Goal: Task Accomplishment & Management: Complete application form

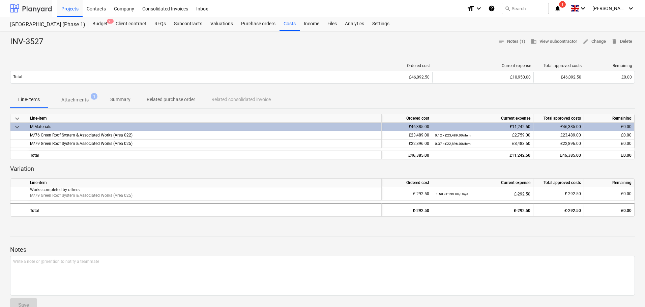
click at [47, 12] on div at bounding box center [31, 8] width 42 height 17
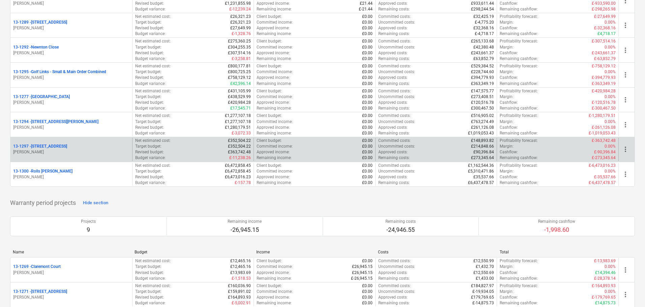
scroll to position [843, 0]
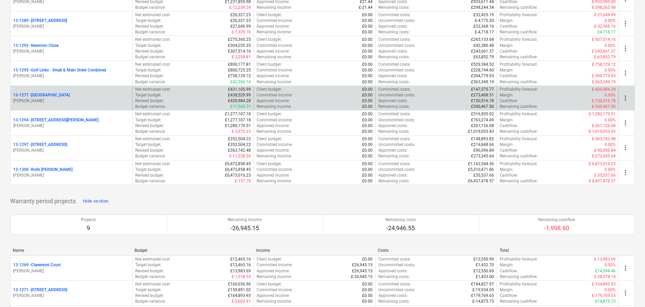
click at [67, 97] on div "[STREET_ADDRESS]" at bounding box center [71, 95] width 116 height 6
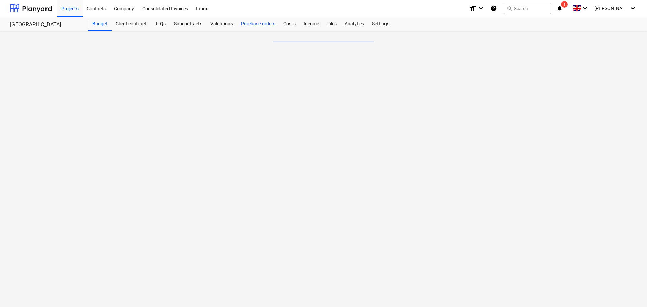
click at [250, 22] on div "Purchase orders" at bounding box center [258, 23] width 42 height 13
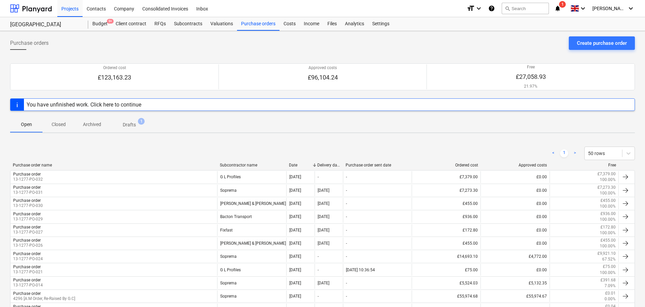
click at [120, 107] on div "You have unfinished work. Click here to continue" at bounding box center [84, 104] width 115 height 6
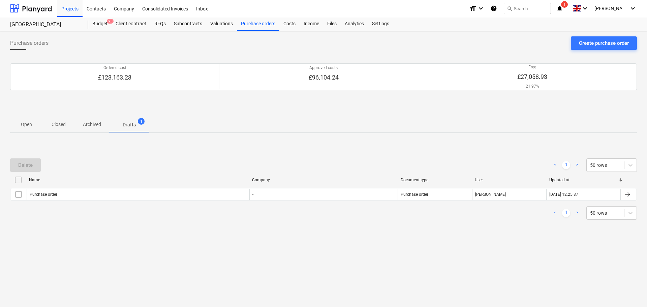
click at [19, 181] on input "checkbox" at bounding box center [18, 180] width 11 height 11
click at [30, 168] on div "Delete" at bounding box center [25, 165] width 14 height 9
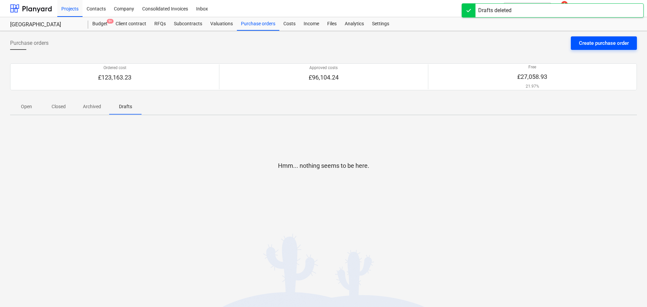
click at [575, 38] on button "Create purchase order" at bounding box center [604, 42] width 66 height 13
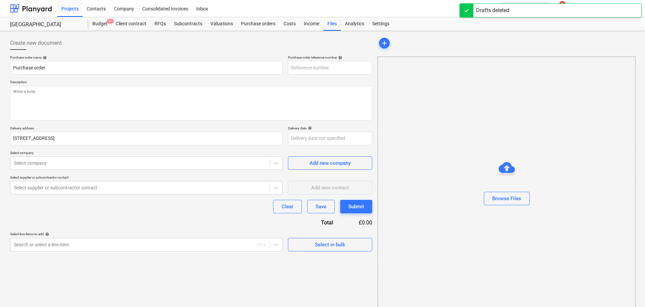
type textarea "x"
type input "13-1277-PO-034"
type textarea "x"
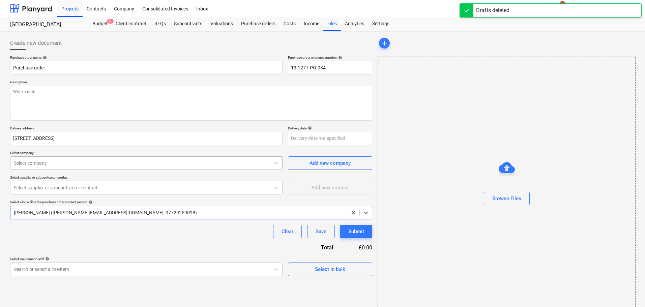
click at [62, 159] on div "Select company" at bounding box center [139, 162] width 259 height 9
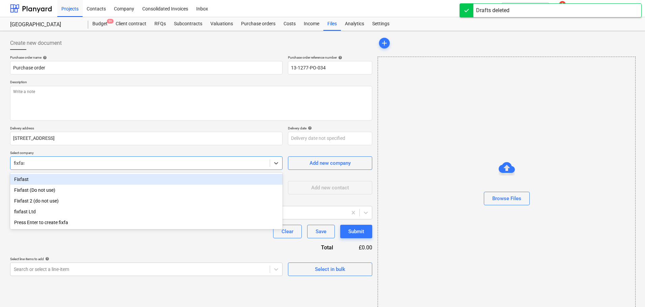
type input "fixfast"
type textarea "x"
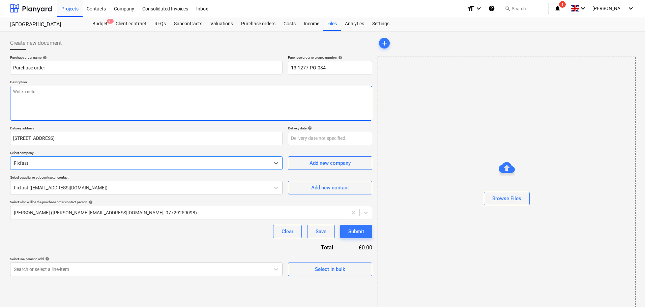
click at [187, 95] on textarea at bounding box center [191, 103] width 362 height 35
paste textarea "Site Contact [PERSON_NAME] 07852 962369 or Skyler Office 01634791810.Driver to …"
type textarea "x"
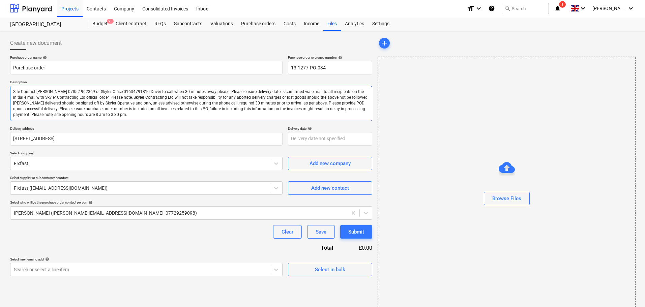
type textarea "Site Contact [PERSON_NAME] 07852 962369 or Skyler Office 01634791810.Driver to …"
click at [140, 46] on div "Create new document" at bounding box center [191, 42] width 362 height 13
click at [65, 166] on div at bounding box center [140, 163] width 253 height 7
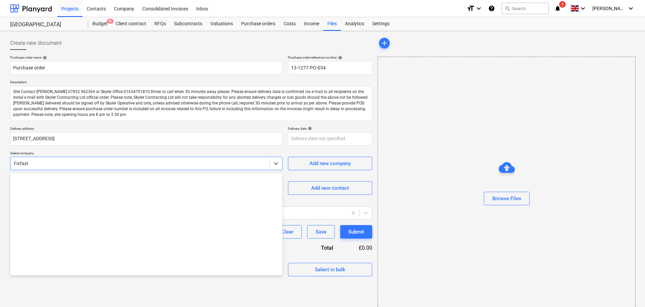
scroll to position [4425, 0]
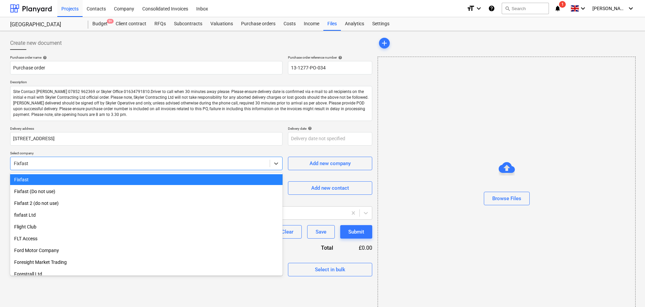
click at [72, 147] on div "Purchase order name help Purchase order Purchase order reference number help 13…" at bounding box center [191, 165] width 362 height 221
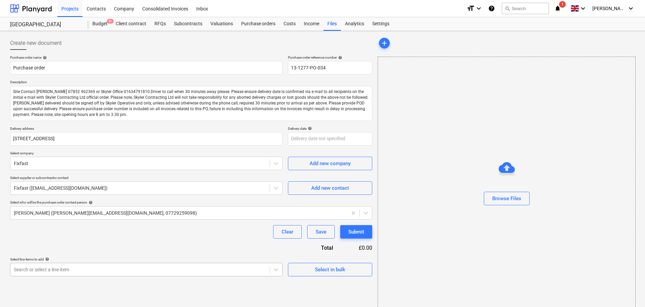
click at [72, 270] on body "Projects Contacts Company Consolidated Invoices Inbox format_size keyboard_arro…" at bounding box center [322, 153] width 645 height 307
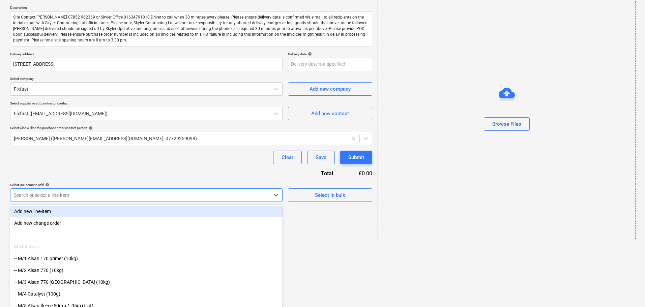
scroll to position [12, 0]
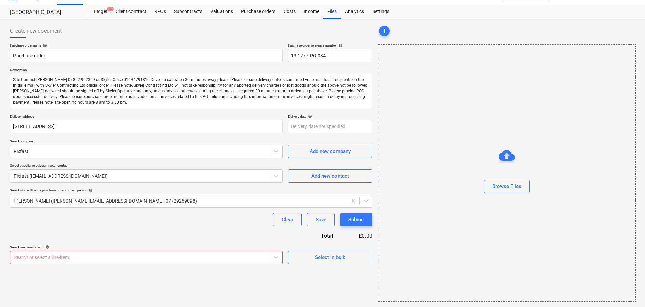
click at [136, 258] on body "Projects Contacts Company Consolidated Invoices Inbox format_size keyboard_arro…" at bounding box center [322, 141] width 645 height 307
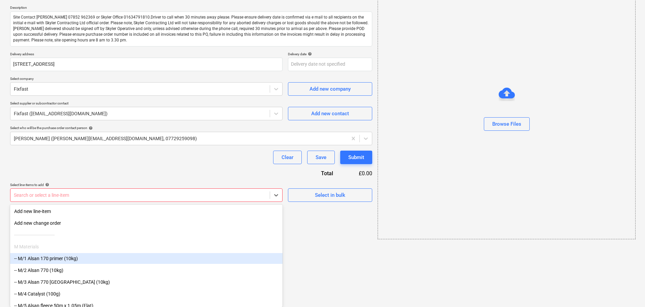
type textarea "x"
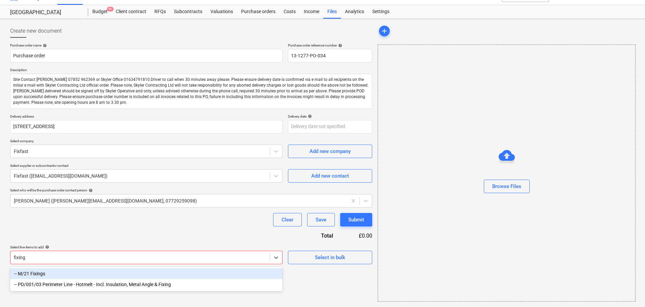
type input "fixings"
type textarea "x"
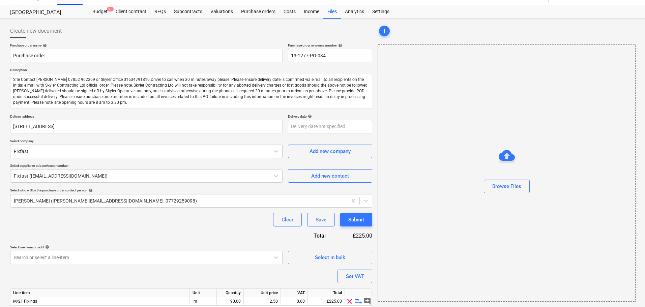
click at [136, 231] on div "Purchase order name help Purchase order Purchase order reference number help 13…" at bounding box center [191, 185] width 362 height 285
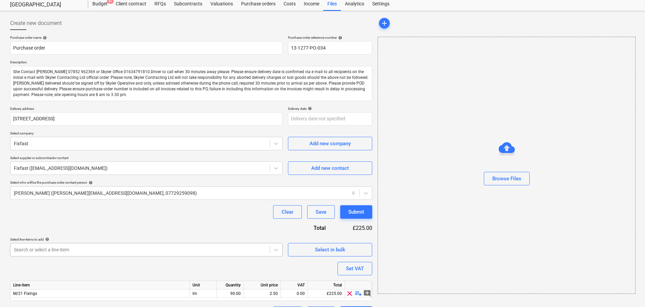
scroll to position [38, 0]
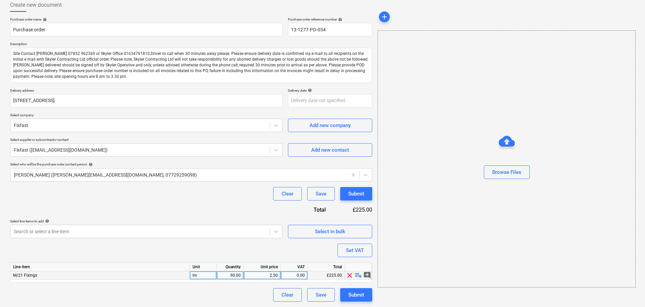
click at [359, 276] on span "playlist_add" at bounding box center [358, 275] width 8 height 8
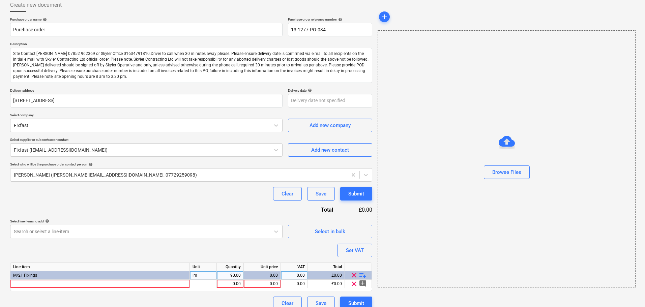
click at [359, 276] on span "playlist_add" at bounding box center [363, 275] width 8 height 8
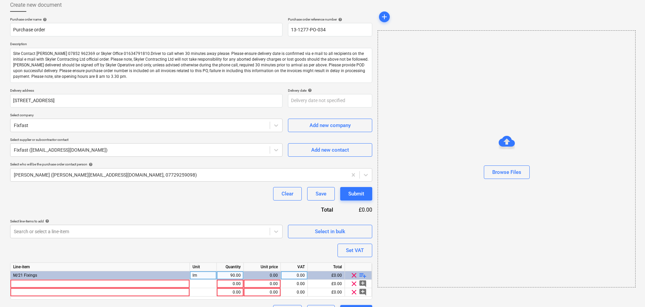
click at [359, 276] on span "playlist_add" at bounding box center [363, 275] width 8 height 8
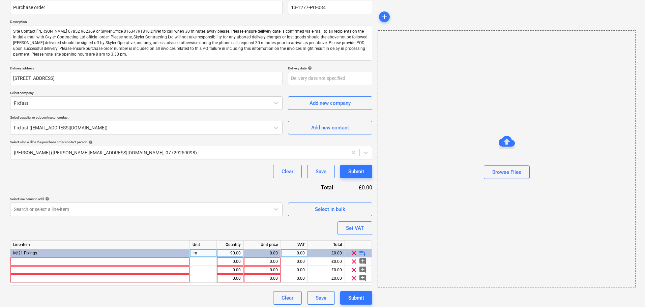
scroll to position [63, 0]
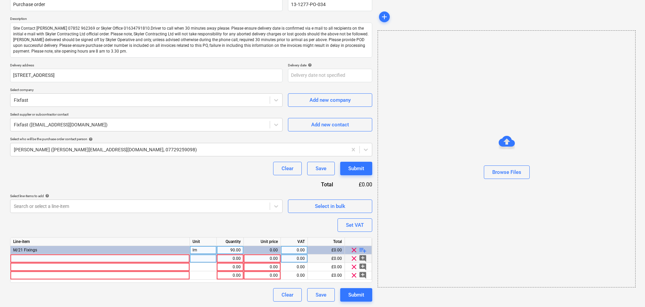
click at [24, 260] on div at bounding box center [99, 259] width 179 height 8
click at [35, 259] on div at bounding box center [99, 259] width 179 height 8
type textarea "x"
type input "SDS-5.5 x 210 (Box of 100)"
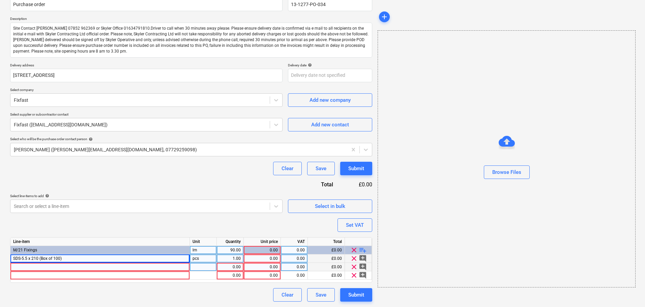
type textarea "x"
click at [49, 268] on div at bounding box center [99, 267] width 179 height 8
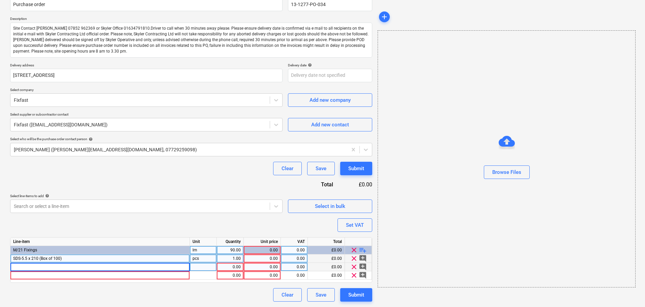
type input "SF-RS-6.1 x 100"
click at [53, 276] on div at bounding box center [99, 275] width 179 height 8
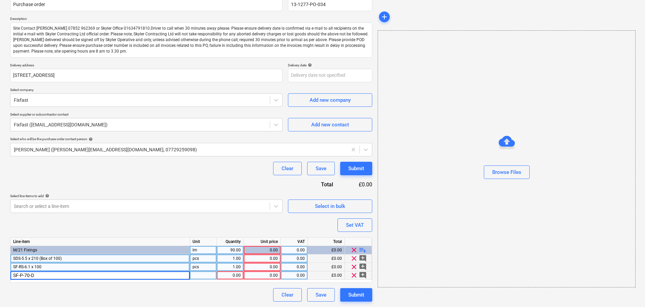
click at [81, 224] on div "Purchase order name help Purchase order Purchase order reference number help 13…" at bounding box center [191, 147] width 362 height 310
click at [13, 258] on span "SDS-5.5 x 210 (Box of 100)" at bounding box center [37, 258] width 49 height 5
click at [34, 258] on input "SDS-5.5 x 210 (Box of 100)" at bounding box center [99, 259] width 179 height 8
click at [40, 257] on input "SDS-5.5 x 210 (Box of 100)" at bounding box center [99, 259] width 179 height 8
drag, startPoint x: 40, startPoint y: 257, endPoint x: 12, endPoint y: 258, distance: 27.6
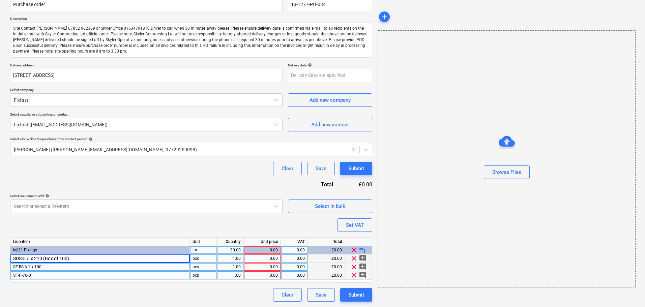
click at [12, 258] on input "SDS-5.5 x 210 (Box of 100)" at bounding box center [99, 259] width 179 height 8
type textarea "x"
drag, startPoint x: 38, startPoint y: 259, endPoint x: 237, endPoint y: 263, distance: 199.6
click at [0, 0] on div "SDS-5.5 x 210 (Box of 100) pcs 1.00 0.00 0.00 £0.00 clear add_comment" at bounding box center [0, 0] width 0 height 0
type input "SDS-5.5 x 210 (Drill Bit)"
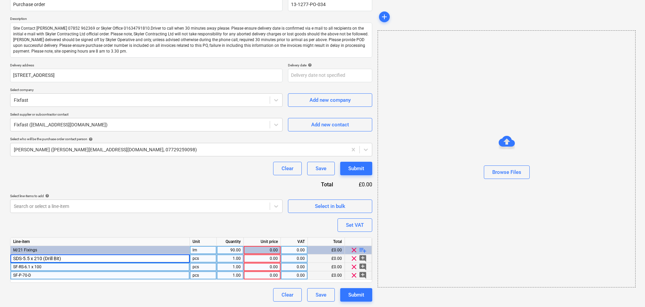
type textarea "x"
type input "Item"
click at [62, 258] on div "SDS-5.5 x 210 (Drill Bit)" at bounding box center [99, 259] width 179 height 8
click at [87, 221] on div "Purchase order name help Purchase order Purchase order reference number help 13…" at bounding box center [191, 147] width 362 height 310
click at [355, 259] on span "clear" at bounding box center [354, 259] width 8 height 8
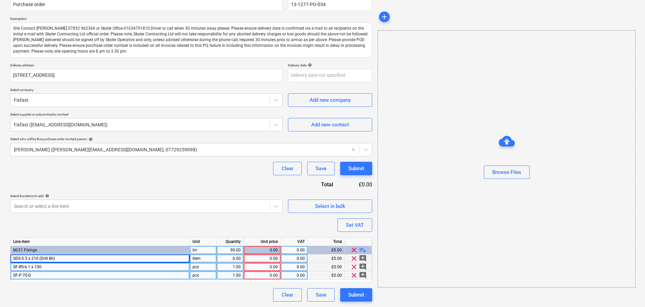
type textarea "x"
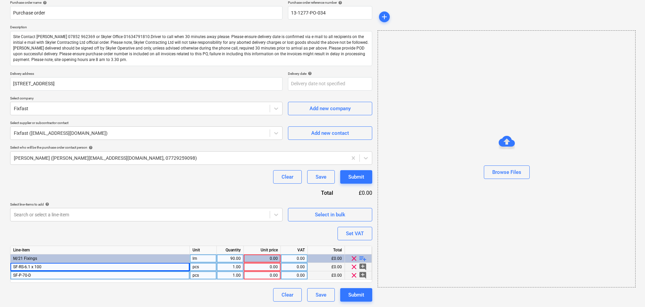
click at [223, 222] on div "Purchase order name help Purchase order Purchase order reference number help 13…" at bounding box center [191, 150] width 362 height 301
click at [226, 220] on body "Projects Contacts Company Consolidated Invoices Inbox format_size keyboard_arro…" at bounding box center [322, 98] width 645 height 307
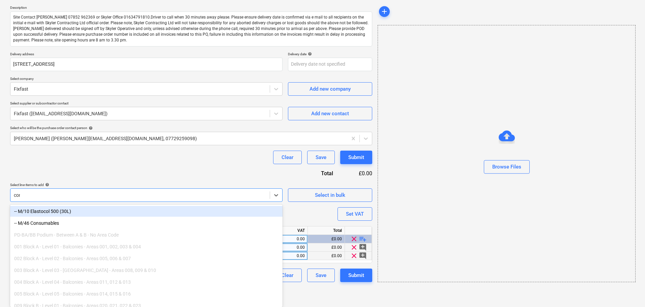
scroll to position [55, 0]
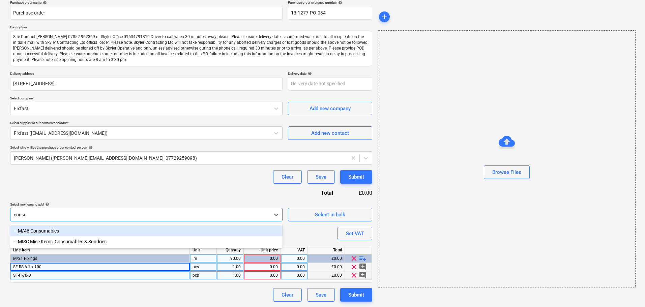
type input "consum"
type textarea "x"
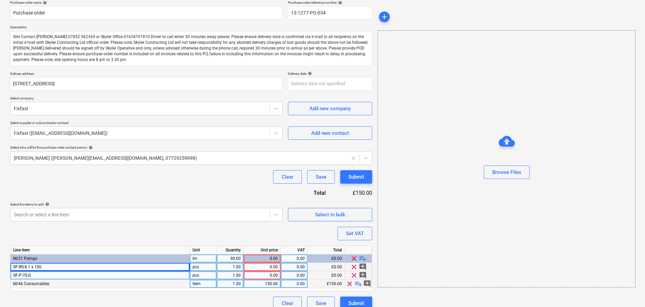
click at [359, 285] on span "playlist_add" at bounding box center [358, 284] width 8 height 8
type textarea "x"
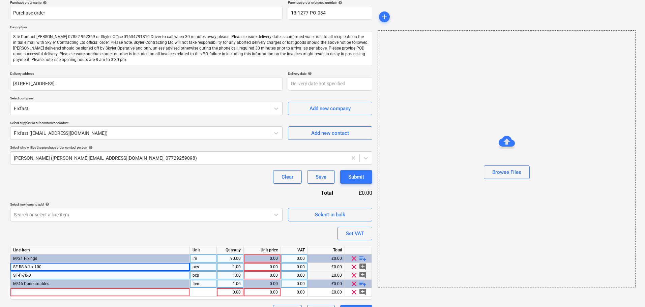
click at [233, 286] on div "1.00" at bounding box center [229, 284] width 21 height 8
click at [226, 289] on div "0.00" at bounding box center [229, 292] width 21 height 8
click at [163, 292] on div at bounding box center [99, 292] width 179 height 8
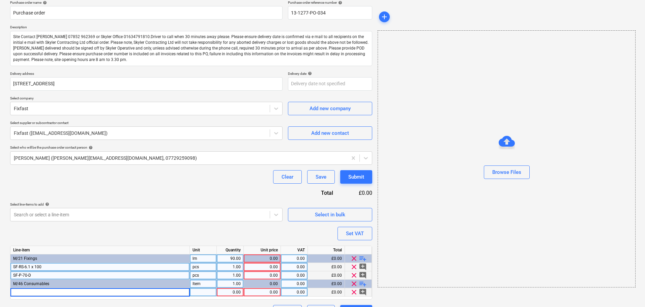
type input "SDS-5.5 x 210 (Drill Bit)"
type textarea "x"
click at [206, 293] on div at bounding box center [203, 292] width 27 height 8
type input "nr"
click at [255, 291] on div "0.00" at bounding box center [261, 292] width 31 height 8
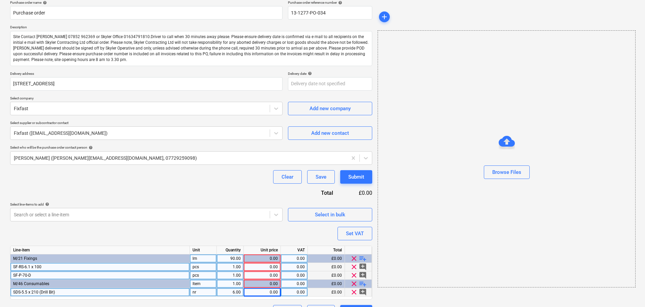
click at [257, 292] on div "0.00" at bounding box center [261, 292] width 31 height 8
type textarea "x"
type input "3.70"
click at [222, 188] on div "Purchase order name help Purchase order Purchase order reference number help 13…" at bounding box center [191, 159] width 362 height 318
click at [46, 265] on div "SF-RS-6.1 x 100" at bounding box center [99, 267] width 179 height 8
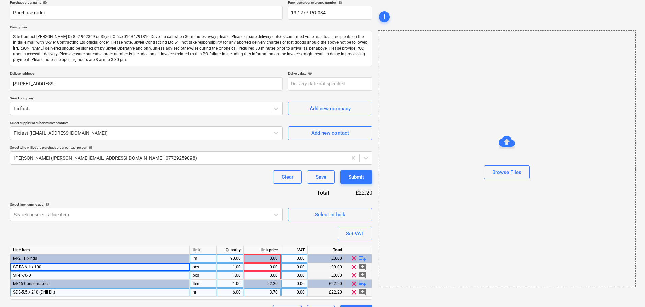
click at [61, 267] on div "SF-RS-6.1 x 100" at bounding box center [99, 267] width 179 height 8
type textarea "x"
click at [67, 266] on input "SF-RS-6.1 x 100" at bounding box center [99, 267] width 179 height 8
type input "SF-RS-6.1 x 100 (Box of 100)"
type textarea "x"
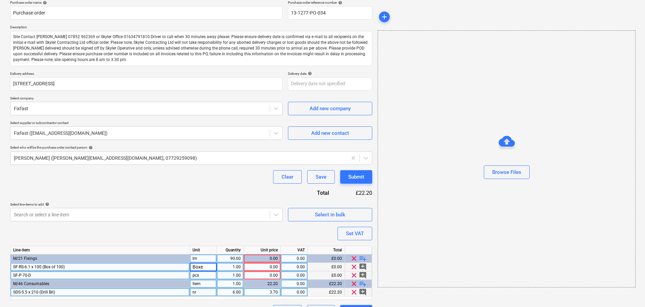
type input "Boxes"
type textarea "x"
click at [202, 258] on div "lm" at bounding box center [203, 259] width 27 height 8
type input "Item"
type textarea "x"
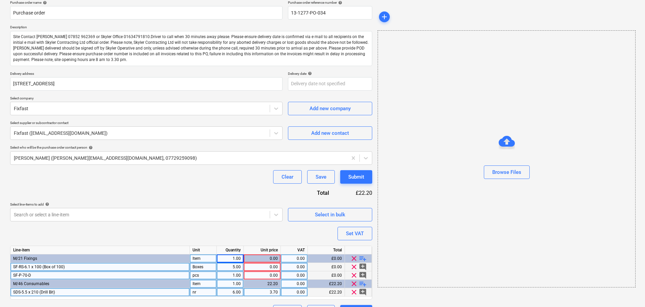
click at [205, 186] on div "Purchase order name help Purchase order Purchase order reference number help 13…" at bounding box center [191, 159] width 362 height 318
click at [69, 275] on div "SF-P-70-D" at bounding box center [99, 275] width 179 height 8
click at [72, 275] on input "SF-P-70-D" at bounding box center [99, 275] width 179 height 8
click at [249, 265] on div "0.00" at bounding box center [261, 267] width 31 height 8
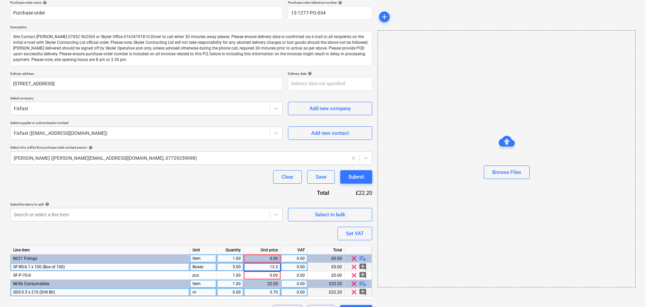
type input "13.30"
click at [204, 187] on div "Purchase order name help Purchase order Purchase order reference number help 13…" at bounding box center [191, 159] width 362 height 318
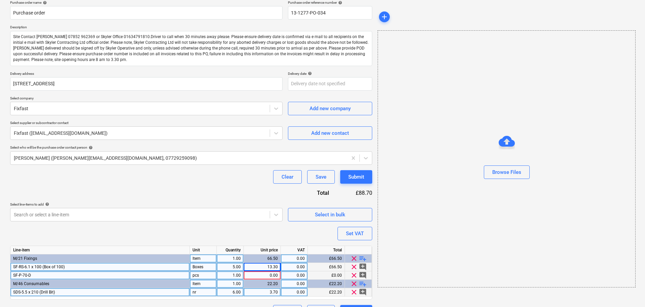
click at [75, 275] on div "SF-P-70-D" at bounding box center [99, 275] width 179 height 8
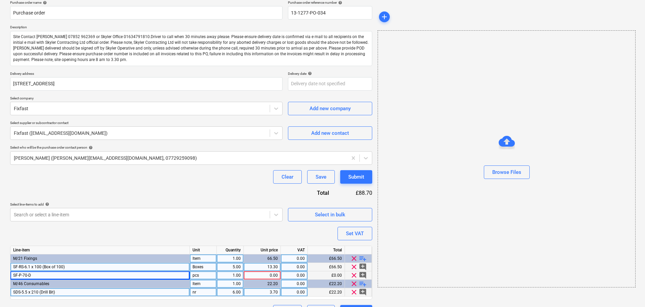
click at [53, 273] on div "SF-P-70-D" at bounding box center [99, 275] width 179 height 8
click at [56, 273] on input "SF-P-70-D" at bounding box center [99, 275] width 179 height 8
type textarea "x"
type input "SF-P-70-D (Box of 100)"
type textarea "x"
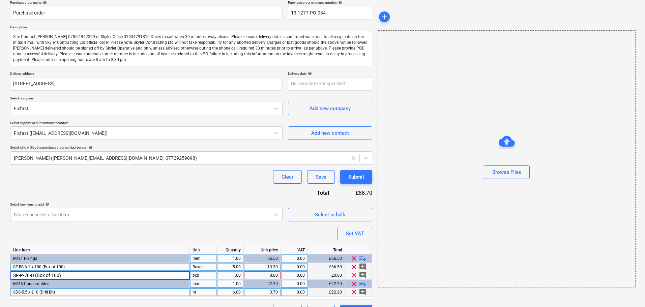
click at [202, 275] on div "pcs" at bounding box center [203, 275] width 27 height 8
click at [204, 267] on div "Boxes" at bounding box center [203, 267] width 27 height 8
click at [202, 275] on div "pcs" at bounding box center [203, 275] width 27 height 8
type input "Boxes"
type textarea "x"
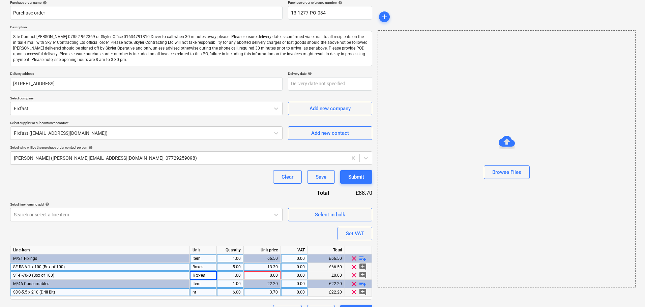
click at [230, 273] on div "1.00" at bounding box center [229, 275] width 21 height 8
type input "5"
type textarea "x"
type input "12.31"
click at [210, 182] on div "Clear Save Submit" at bounding box center [191, 176] width 362 height 13
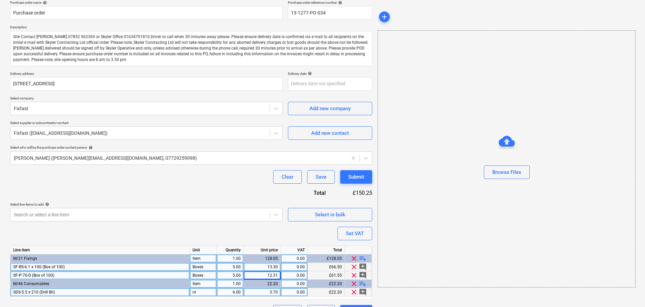
click at [222, 186] on div "Purchase order name help Purchase order Purchase order reference number help 13…" at bounding box center [191, 159] width 362 height 318
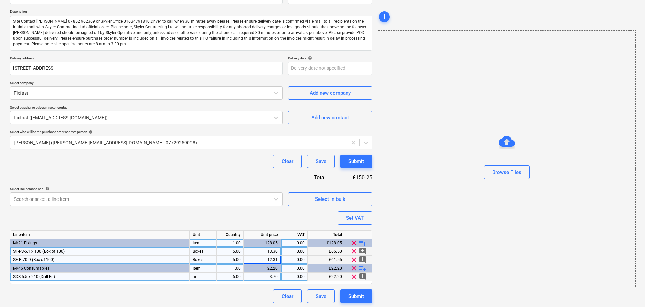
scroll to position [72, 0]
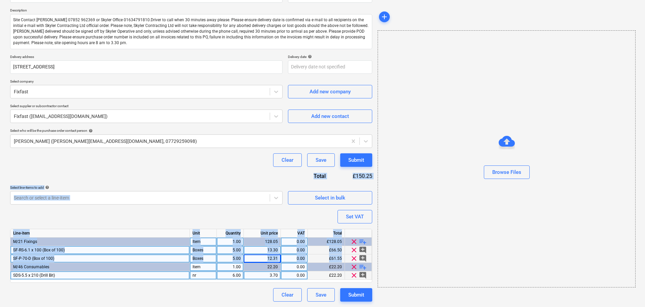
drag, startPoint x: 217, startPoint y: 160, endPoint x: 186, endPoint y: 266, distance: 109.7
click at [186, 266] on div "Purchase order name help Purchase order Purchase order reference number help 13…" at bounding box center [191, 142] width 362 height 318
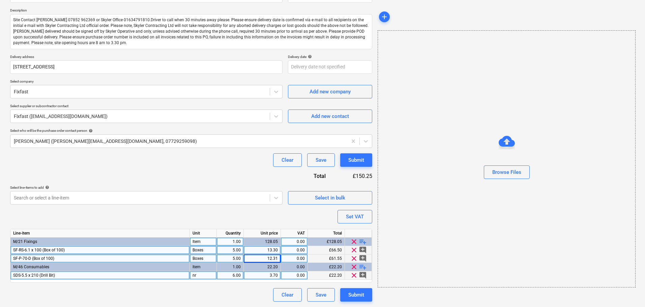
click at [111, 157] on div "Clear Save Submit" at bounding box center [191, 159] width 362 height 13
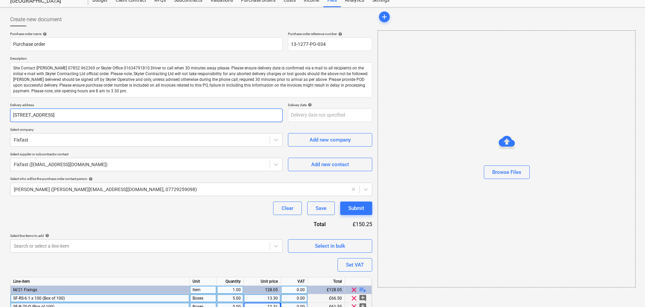
scroll to position [0, 0]
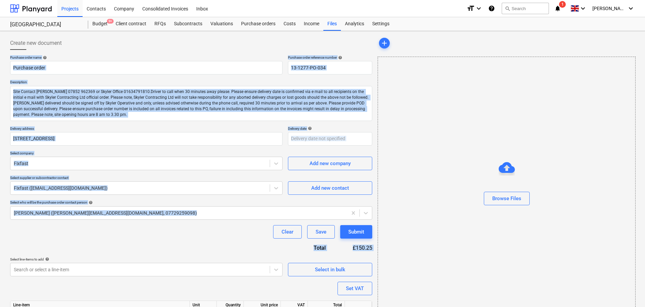
drag, startPoint x: 129, startPoint y: 49, endPoint x: 193, endPoint y: 253, distance: 213.1
click at [193, 253] on div "Create new document Purchase order name help Purchase order Purchase order refe…" at bounding box center [191, 204] width 362 height 337
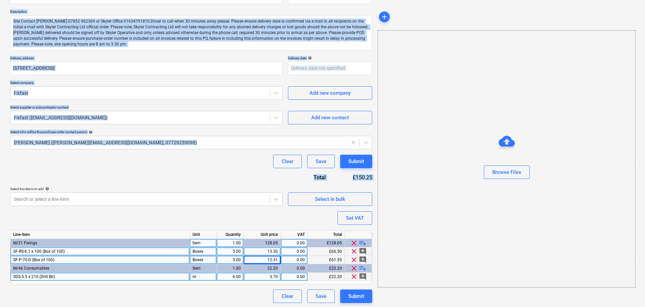
scroll to position [72, 0]
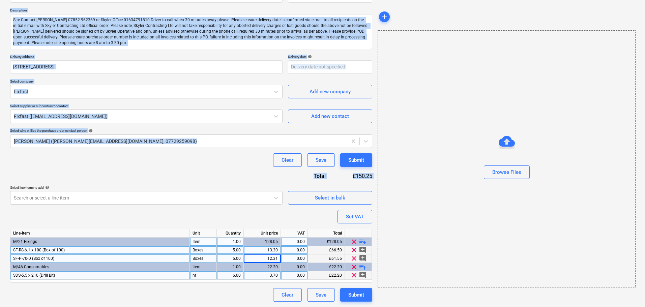
click at [163, 171] on div "Purchase order name help Purchase order Purchase order reference number help 13…" at bounding box center [191, 142] width 362 height 318
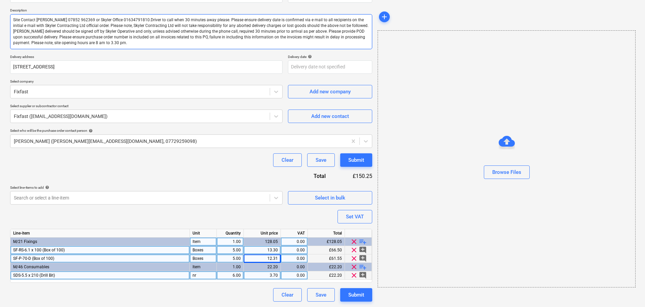
click at [120, 30] on textarea "Site Contact [PERSON_NAME] 07852 962369 or Skyler Office 01634791810.Driver to …" at bounding box center [191, 31] width 362 height 35
click at [95, 30] on textarea "Site Contact [PERSON_NAME] 07852 962369 or Skyler Office 01634791810.Driver to …" at bounding box center [191, 31] width 362 height 35
click at [145, 167] on div "Purchase order name help Purchase order Purchase order reference number help 13…" at bounding box center [191, 142] width 362 height 318
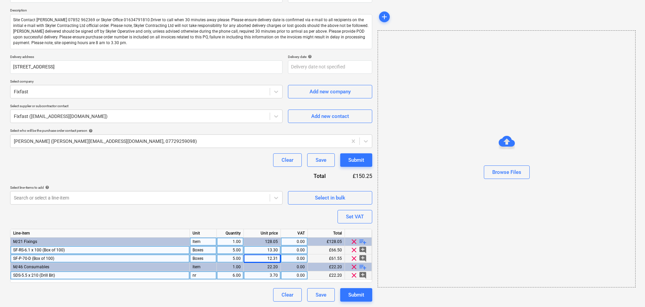
click at [145, 168] on div "Purchase order name help Purchase order Purchase order reference number help 13…" at bounding box center [191, 142] width 362 height 318
click at [238, 197] on div at bounding box center [140, 198] width 253 height 7
click at [229, 167] on div "Purchase order name help Purchase order Purchase order reference number help 13…" at bounding box center [191, 142] width 362 height 318
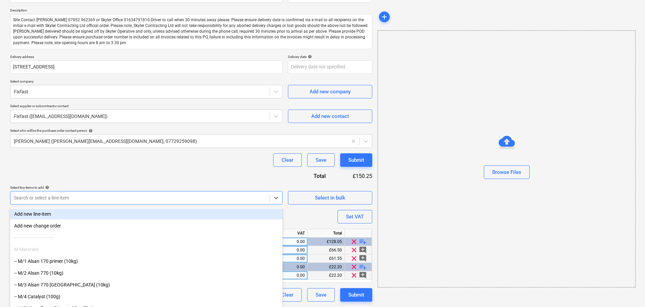
click at [222, 199] on div at bounding box center [140, 198] width 253 height 7
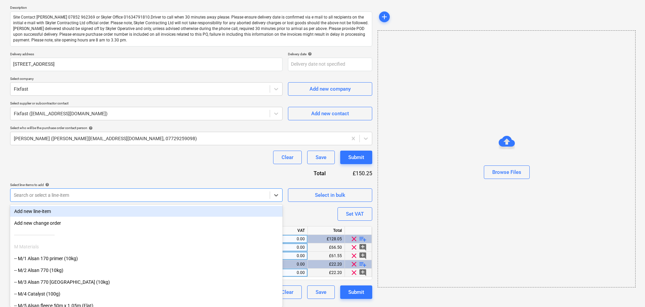
click at [226, 172] on div "Purchase order name help Purchase order Purchase order reference number help 13…" at bounding box center [191, 140] width 362 height 318
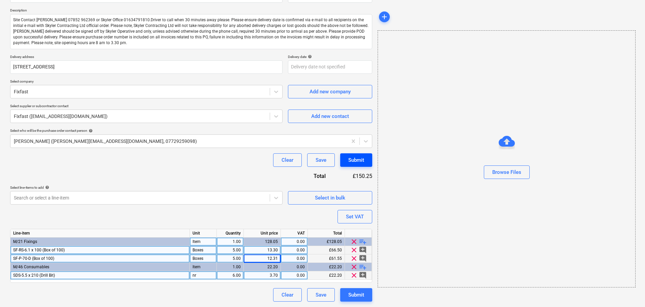
click at [354, 161] on div "Submit" at bounding box center [356, 160] width 16 height 9
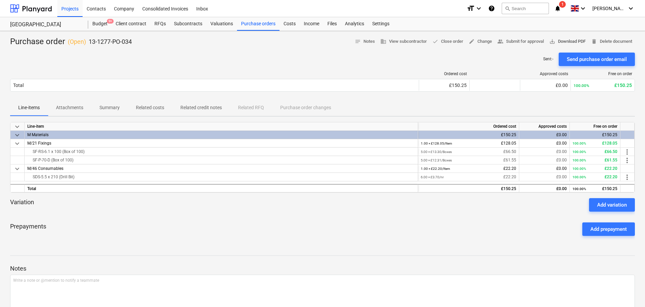
click at [558, 41] on span "save_alt Download PDF" at bounding box center [567, 42] width 36 height 8
drag, startPoint x: 129, startPoint y: 229, endPoint x: 267, endPoint y: 266, distance: 143.0
click at [129, 229] on div "Prepayments Add prepayment" at bounding box center [322, 229] width 625 height 24
click at [33, 12] on div at bounding box center [31, 8] width 42 height 17
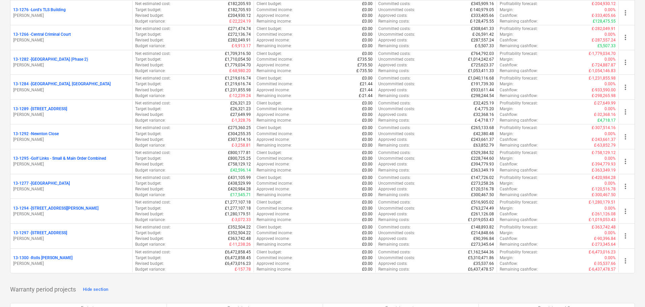
scroll to position [809, 0]
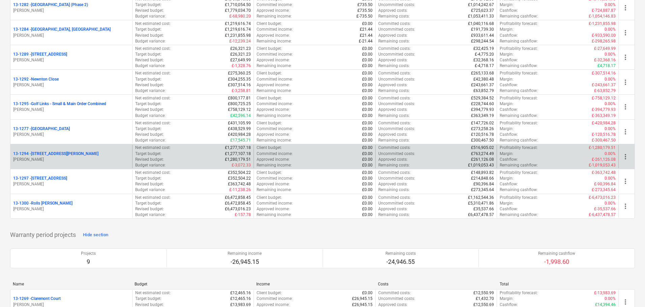
click at [67, 156] on div "[STREET_ADDRESS][PERSON_NAME]" at bounding box center [71, 154] width 116 height 6
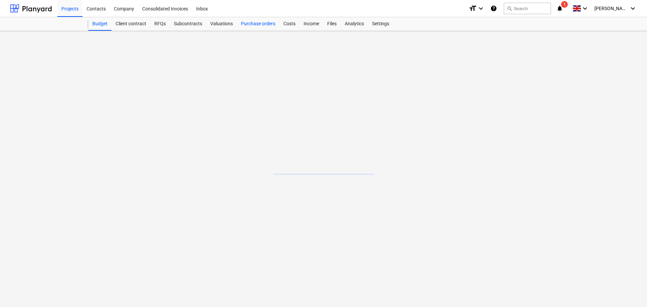
click at [260, 22] on div "Purchase orders" at bounding box center [258, 23] width 42 height 13
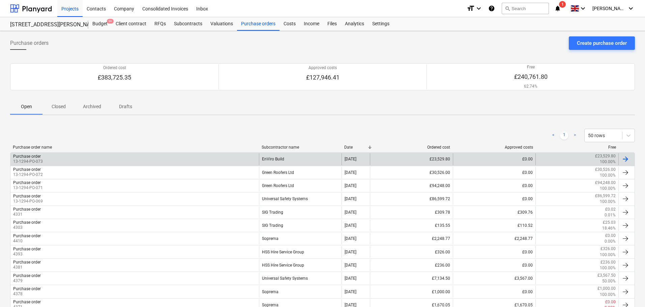
click at [166, 157] on div "Purchase order 13-1294-PO-073" at bounding box center [134, 158] width 248 height 11
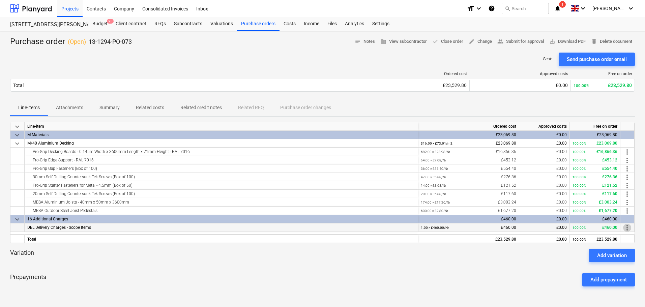
click at [628, 229] on span "more_vert" at bounding box center [627, 228] width 8 height 8
click at [629, 229] on li "Edit" at bounding box center [632, 228] width 20 height 16
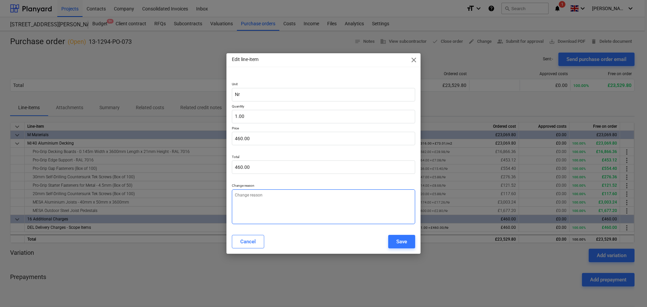
click at [264, 195] on textarea at bounding box center [323, 206] width 183 height 35
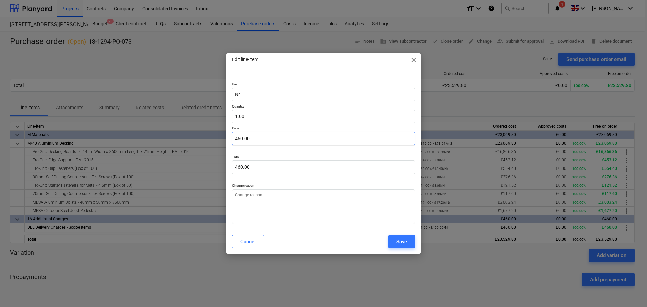
type textarea "x"
type input "460"
click at [281, 141] on input "460" at bounding box center [323, 138] width 183 height 13
type textarea "x"
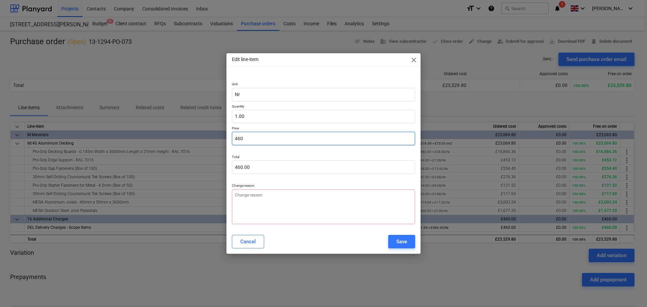
type input "8"
type input "8.00"
type textarea "x"
type input "85"
type input "85.00"
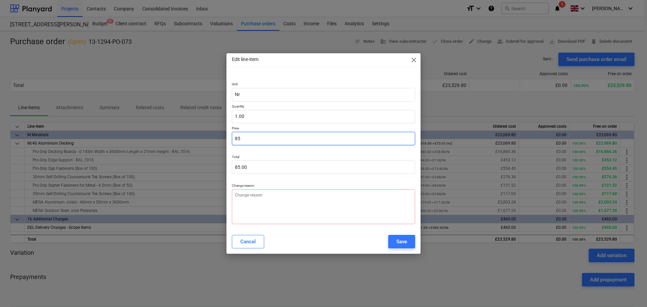
type textarea "x"
type input "850"
type input "850.00"
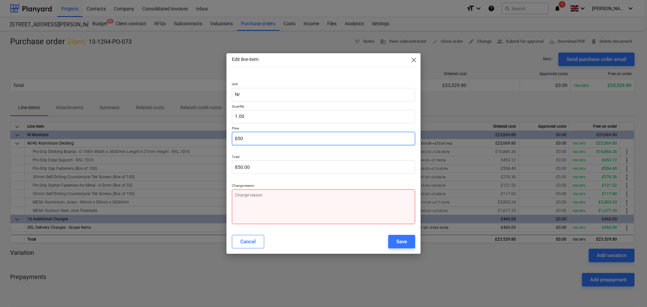
type input "850"
type textarea "x"
type input "850.00"
click at [362, 213] on textarea at bounding box center [323, 206] width 183 height 35
type textarea "x"
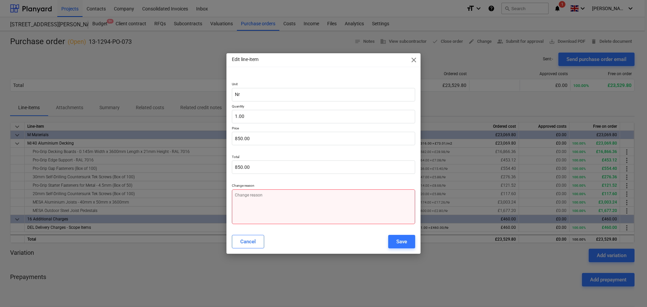
type textarea "M"
type textarea "x"
type textarea "Mo"
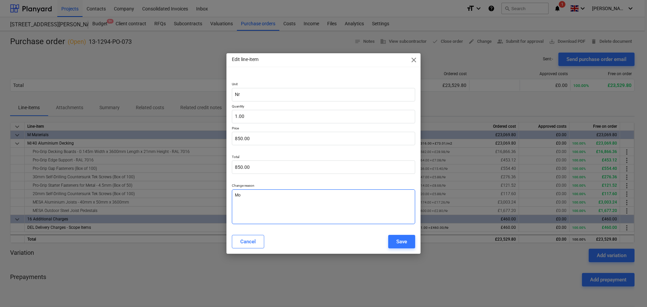
type textarea "x"
type textarea "Mof"
type textarea "x"
type textarea "Moff"
type textarea "x"
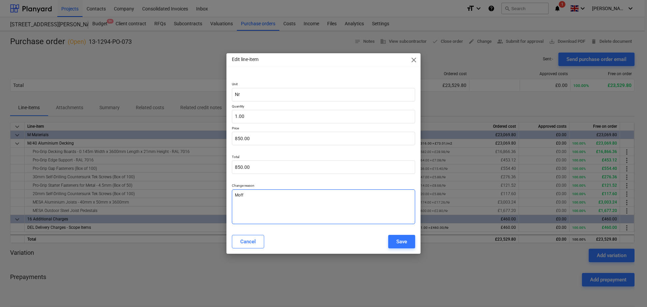
type textarea "[PERSON_NAME]"
type textarea "x"
type textarea "[PERSON_NAME]"
type textarea "x"
type textarea "[PERSON_NAME]"
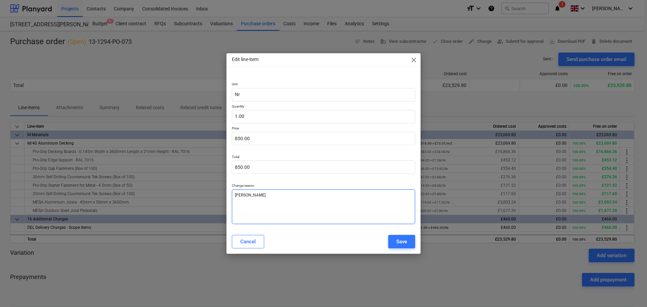
type textarea "x"
type textarea "[PERSON_NAME]"
type textarea "x"
type textarea "[PERSON_NAME] C"
type textarea "x"
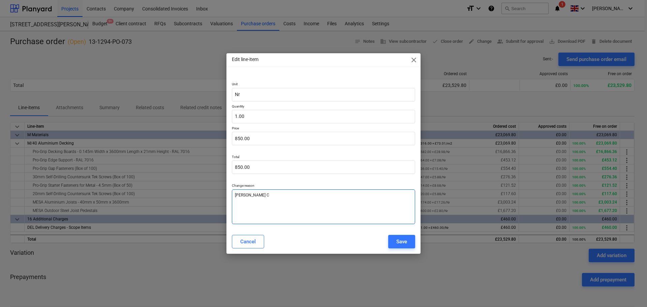
type textarea "[PERSON_NAME]"
type textarea "x"
type textarea "[PERSON_NAME] Cha"
type textarea "x"
type textarea "[PERSON_NAME]"
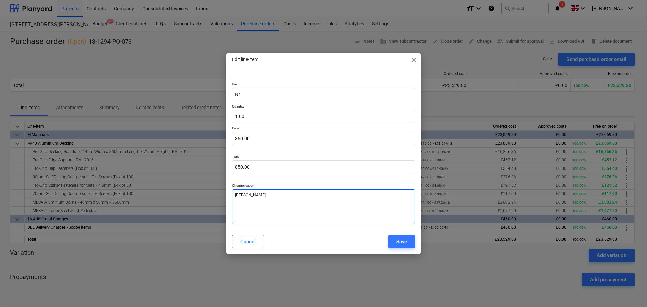
type textarea "x"
type textarea "[PERSON_NAME] Charg"
type textarea "x"
type textarea "[PERSON_NAME] Charge"
drag, startPoint x: 243, startPoint y: 239, endPoint x: 261, endPoint y: 224, distance: 23.3
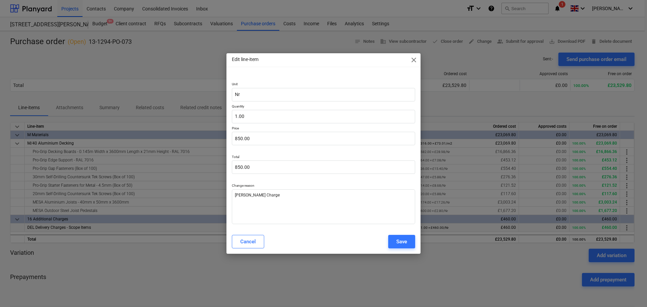
click at [243, 239] on div "Cancel" at bounding box center [248, 241] width 16 height 9
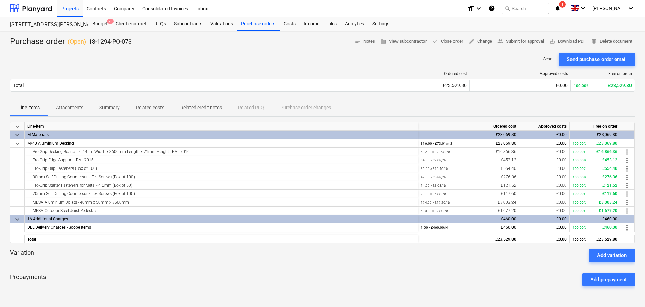
click at [477, 49] on div at bounding box center [322, 49] width 625 height 5
click at [482, 42] on span "edit Change" at bounding box center [480, 42] width 23 height 8
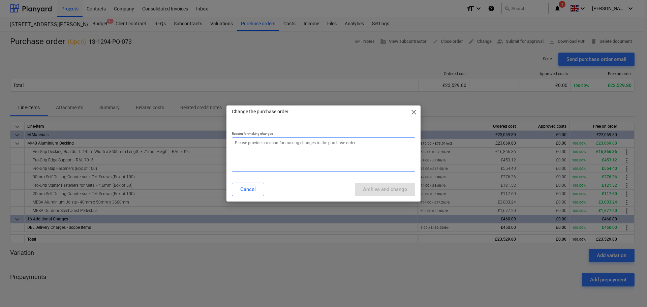
click at [321, 153] on textarea at bounding box center [323, 154] width 183 height 35
type textarea "x"
type textarea "1"
click at [378, 170] on textarea "1" at bounding box center [323, 154] width 183 height 35
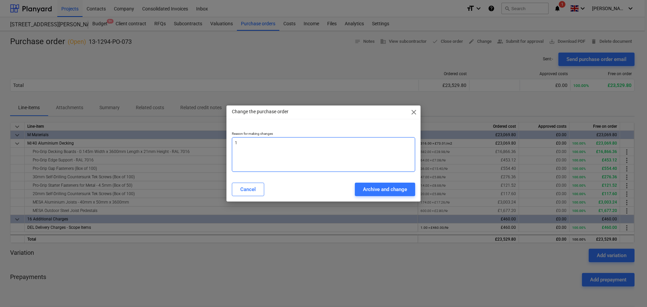
click at [378, 170] on textarea "1" at bounding box center [323, 154] width 183 height 35
type textarea "x"
type textarea "m"
type textarea "x"
type textarea "mo"
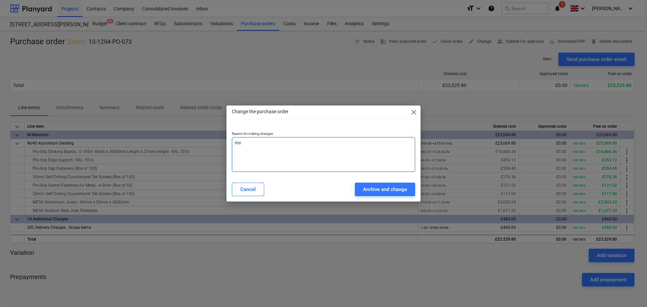
type textarea "x"
type textarea "mof"
type textarea "x"
type textarea "moff"
type textarea "x"
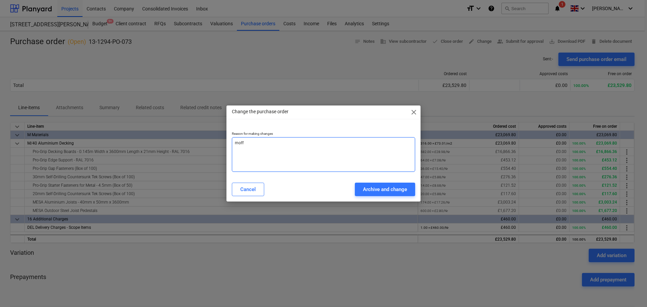
type textarea "[PERSON_NAME]"
type textarea "x"
type textarea "moffat"
type textarea "x"
type textarea "[PERSON_NAME]"
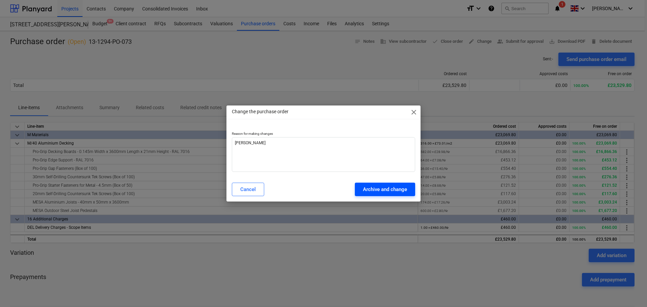
click at [386, 185] on div "Archive and change" at bounding box center [385, 189] width 44 height 9
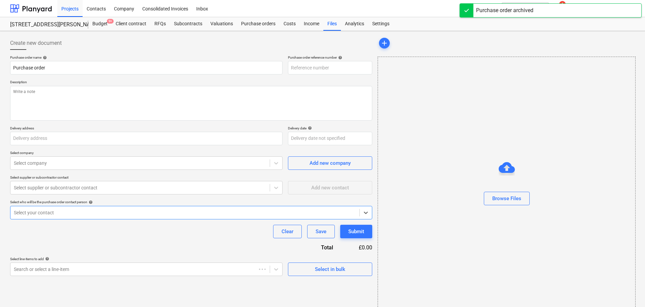
type textarea "x"
type input "13-1294-PO-074"
type textarea "x"
type input "13-1294-PO-073"
type textarea "Site contact [PERSON_NAME] 07702 702065 or Skyler Office 01634791810.Driver to …"
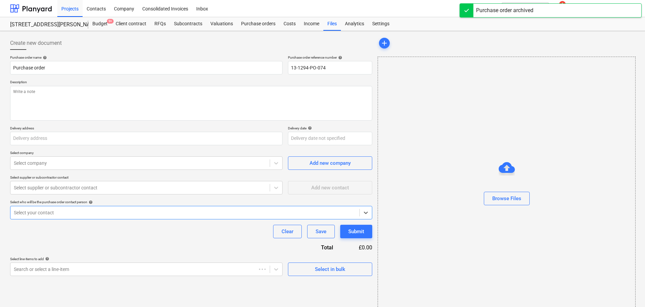
type input "[STREET_ADDRESS][PERSON_NAME] 2ND"
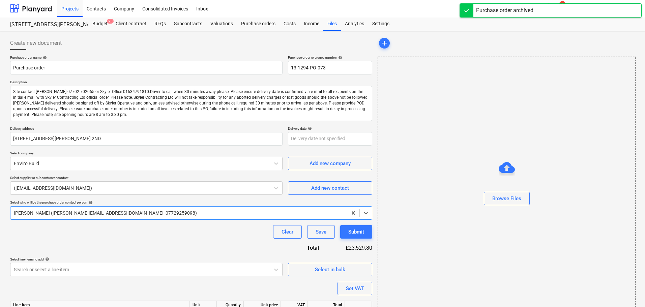
click at [259, 38] on div "Create new document" at bounding box center [191, 42] width 362 height 13
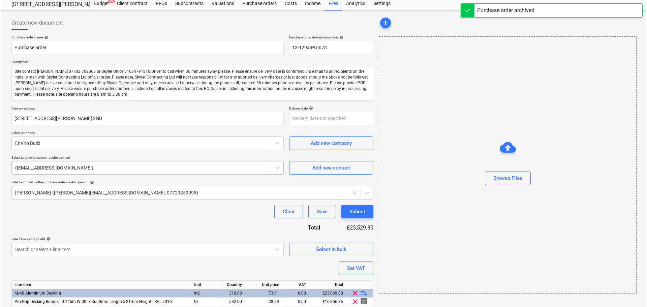
scroll to position [114, 0]
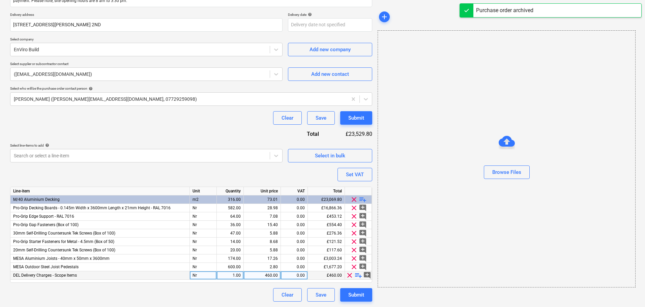
click at [174, 274] on div "DEL Delivery Charges - Scope Items" at bounding box center [99, 275] width 179 height 8
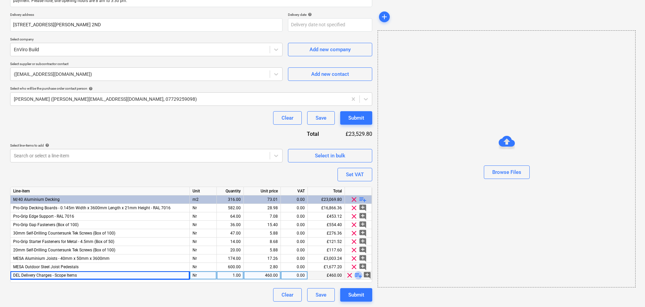
click at [357, 276] on span "playlist_add" at bounding box center [358, 275] width 8 height 8
type textarea "x"
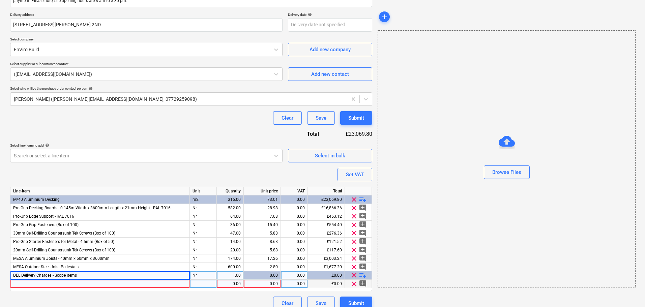
click at [88, 284] on div at bounding box center [99, 284] width 179 height 8
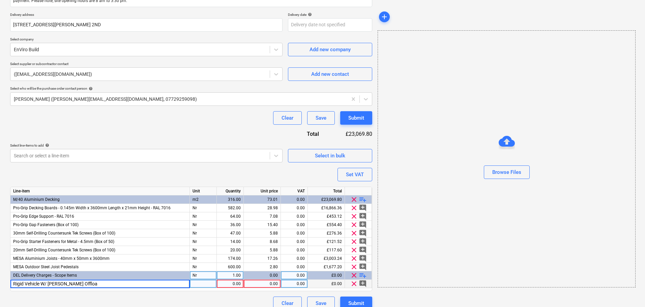
type input "Rigid Vehicle W/ [PERSON_NAME] Offload"
type textarea "x"
type input "850"
click at [114, 292] on div "Purchase order name help Purchase order Purchase order reference number help 13…" at bounding box center [191, 125] width 362 height 369
click at [33, 286] on span "Rigid Vehicle W/ [PERSON_NAME] Offload" at bounding box center [51, 284] width 76 height 5
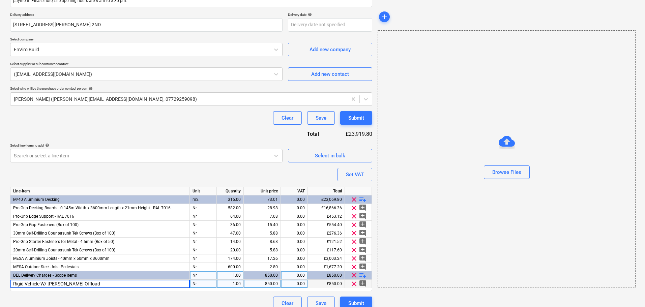
click at [23, 284] on input "Rigid Vehicle W/ [PERSON_NAME] Offload" at bounding box center [99, 284] width 179 height 8
type textarea "x"
type input "Rigid Curtain-sided Vehicle W/ [PERSON_NAME] Offload"
click at [116, 130] on div "Purchase order name help Purchase order Purchase order reference number help 13…" at bounding box center [191, 125] width 362 height 369
click at [227, 291] on div "Line-item Unit Quantity Unit price VAT Total M/40 Aluminium Decking m2 316.00 7…" at bounding box center [191, 239] width 362 height 105
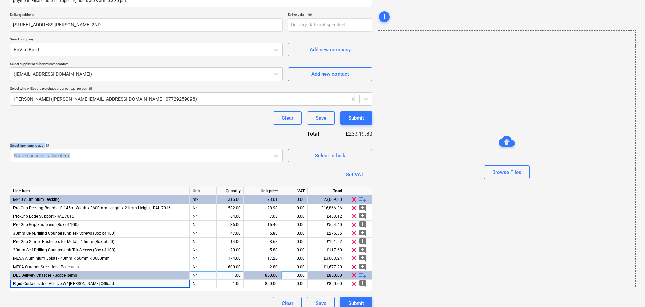
drag, startPoint x: 224, startPoint y: 142, endPoint x: 208, endPoint y: 290, distance: 148.4
click at [207, 292] on div "Purchase order name help Purchase order Purchase order reference number help 13…" at bounding box center [191, 125] width 362 height 369
click at [223, 124] on div "Clear Save Submit" at bounding box center [191, 117] width 362 height 13
click at [356, 118] on div "Submit" at bounding box center [356, 118] width 16 height 9
type textarea "x"
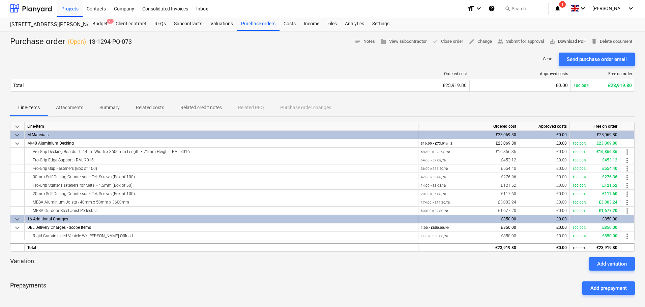
click at [569, 45] on span "save_alt Download PDF" at bounding box center [567, 42] width 36 height 8
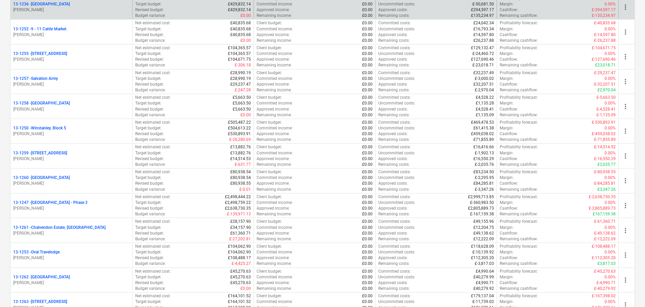
scroll to position [472, 0]
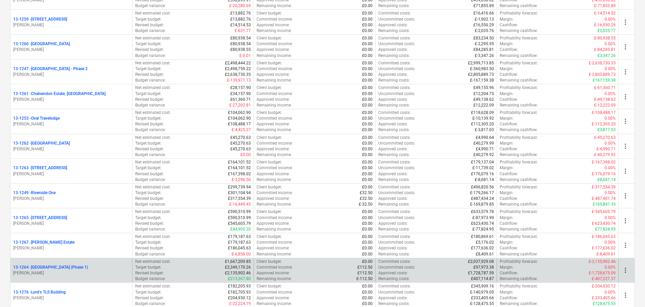
click at [84, 268] on p "13-1264 - Plumstead West Thamesmead (Phase 1)" at bounding box center [50, 268] width 75 height 6
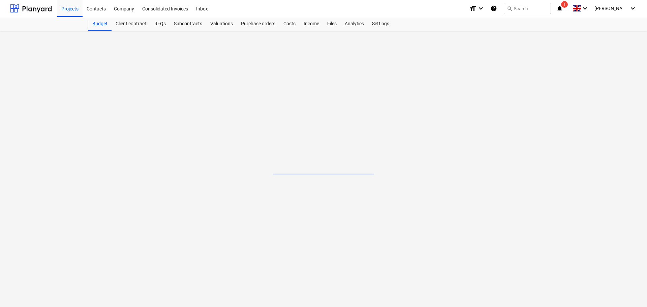
click at [242, 31] on main at bounding box center [323, 169] width 647 height 276
click at [247, 24] on div "Purchase orders" at bounding box center [258, 23] width 42 height 13
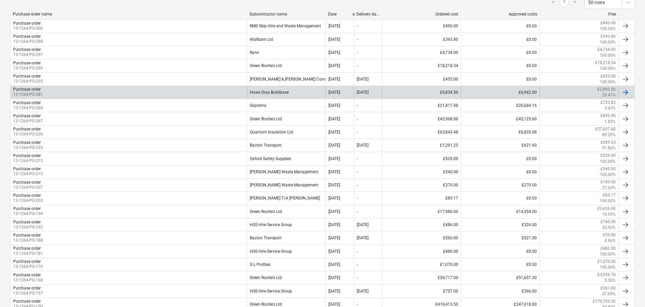
scroll to position [135, 0]
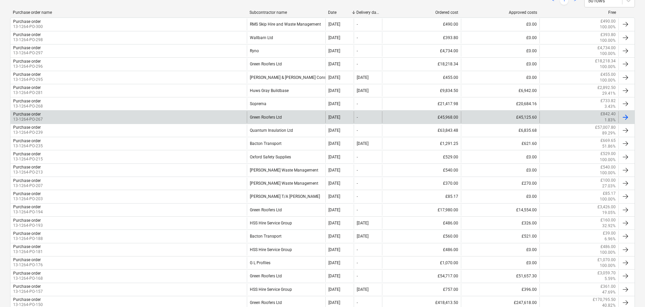
click at [61, 120] on div "Purchase order 13-1264-PO-267" at bounding box center [128, 116] width 236 height 11
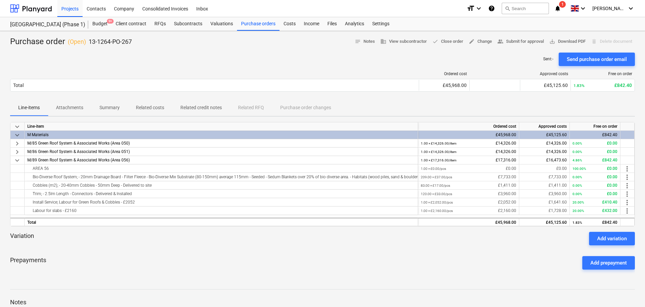
click at [153, 107] on p "Related costs" at bounding box center [150, 107] width 28 height 7
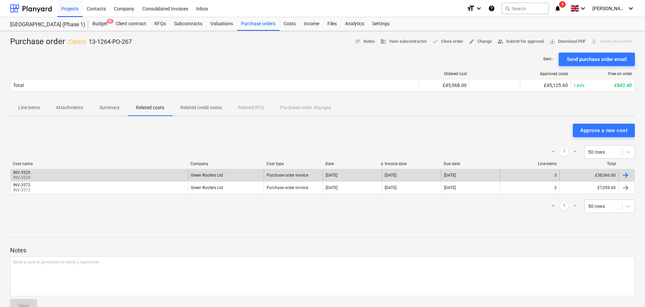
click at [53, 176] on div "INV-3529 INV-3529" at bounding box center [98, 175] width 177 height 11
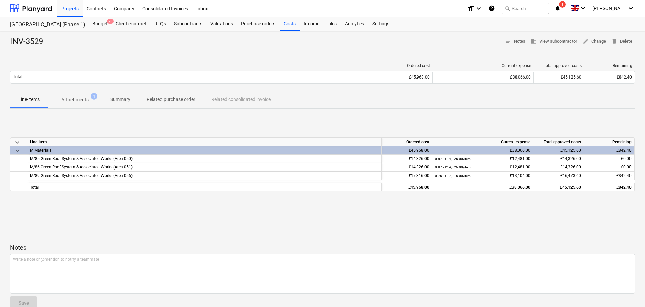
click at [80, 99] on p "Attachments" at bounding box center [74, 99] width 27 height 7
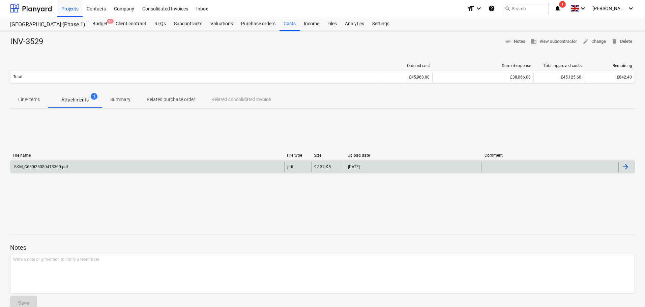
click at [106, 166] on div "SKM_C650i25080413300.pdf" at bounding box center [147, 166] width 274 height 11
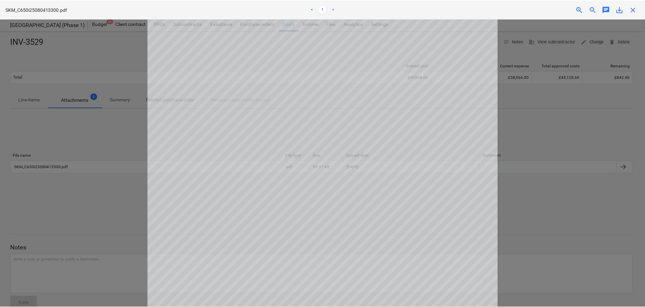
scroll to position [135, 0]
click at [633, 8] on span "close" at bounding box center [635, 9] width 8 height 8
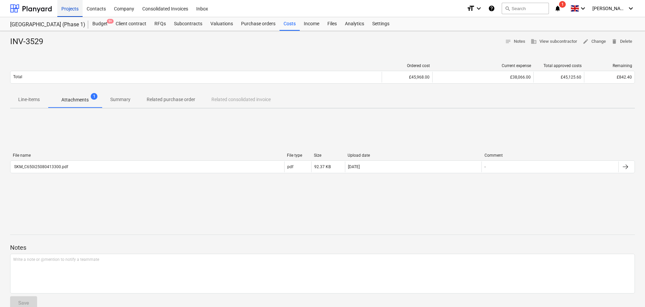
drag, startPoint x: 22, startPoint y: 9, endPoint x: 59, endPoint y: 2, distance: 37.7
click at [22, 9] on div at bounding box center [31, 8] width 42 height 17
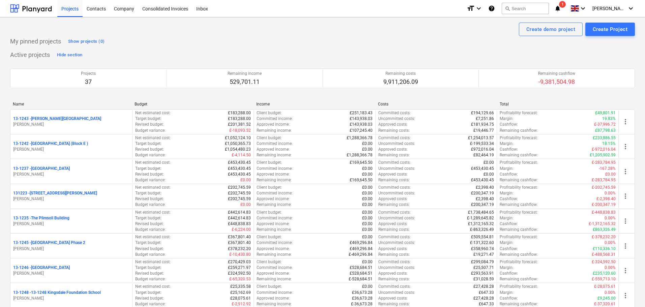
click at [561, 9] on icon "notifications" at bounding box center [557, 8] width 7 height 8
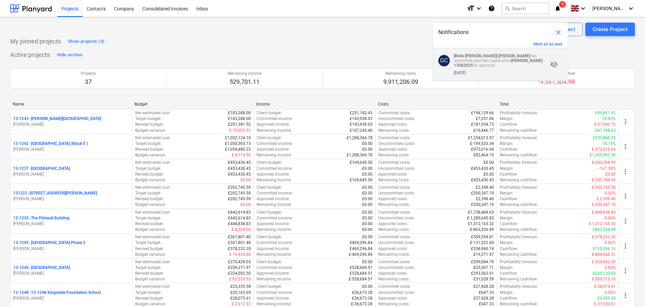
click at [512, 60] on strong "Grant Collins 13082025" at bounding box center [498, 62] width 89 height 9
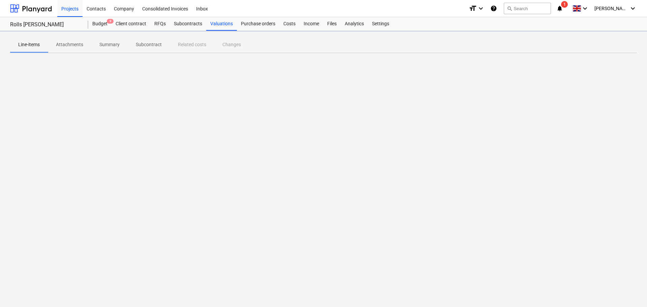
click at [563, 8] on icon "notifications" at bounding box center [560, 8] width 7 height 8
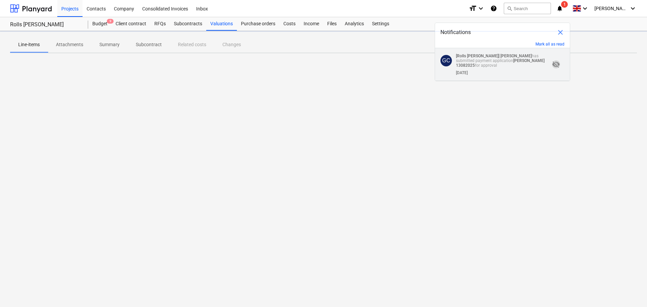
click at [555, 64] on span "visibility_off" at bounding box center [556, 64] width 8 height 8
click at [555, 64] on span "visibility" at bounding box center [556, 64] width 8 height 8
click at [555, 64] on span "visibility_off" at bounding box center [556, 64] width 8 height 8
click at [553, 64] on span "visibility" at bounding box center [556, 64] width 8 height 8
click at [405, 24] on div "Budget 9 Client contract RFQs Subcontracts Valuations Purchase orders Costs Inc…" at bounding box center [362, 23] width 549 height 13
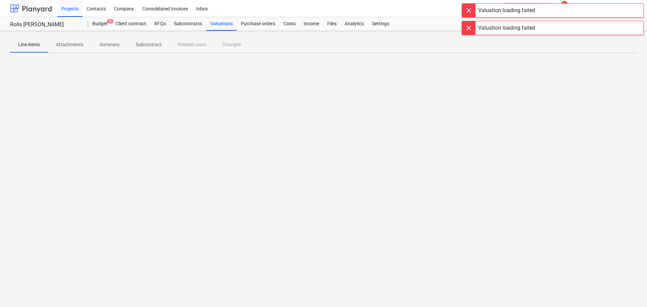
click at [30, 7] on div at bounding box center [31, 8] width 42 height 17
